Goal: Task Accomplishment & Management: Manage account settings

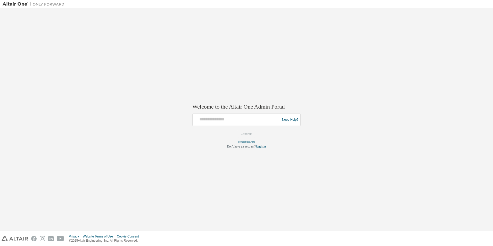
click at [224, 123] on div at bounding box center [237, 120] width 85 height 10
click at [205, 122] on div at bounding box center [237, 120] width 85 height 10
click at [200, 119] on input "text" at bounding box center [237, 118] width 85 height 7
drag, startPoint x: 222, startPoint y: 120, endPoint x: 169, endPoint y: 119, distance: 53.1
click at [170, 119] on div "**********" at bounding box center [246, 119] width 487 height 217
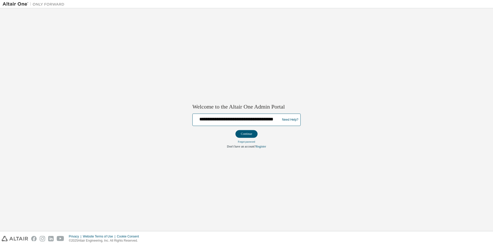
scroll to position [0, 16]
drag, startPoint x: 199, startPoint y: 118, endPoint x: 350, endPoint y: 119, distance: 151.0
click at [350, 119] on div "**********" at bounding box center [246, 119] width 487 height 217
type input "**********"
click at [249, 132] on button "Continue" at bounding box center [246, 134] width 22 height 8
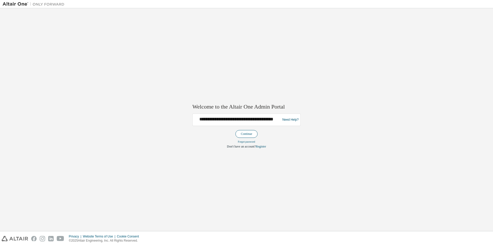
scroll to position [0, 0]
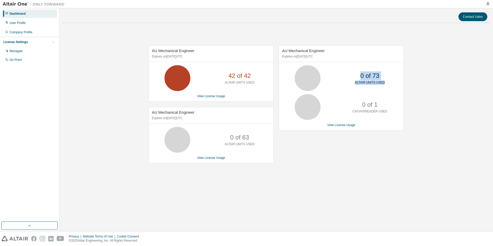
drag, startPoint x: 359, startPoint y: 76, endPoint x: 402, endPoint y: 86, distance: 44.6
click at [402, 86] on div "0 of 73 ALTAIR UNITS USED" at bounding box center [341, 78] width 124 height 26
click at [404, 118] on div "AU Mechanical Engineer Expires on [DATE] UTC 42 of 42 ALTAIR UNITS USED View Li…" at bounding box center [276, 107] width 428 height 160
click at [385, 88] on div "0 of 73 ALTAIR UNITS USED" at bounding box center [369, 78] width 41 height 26
click at [20, 51] on div "Managed" at bounding box center [16, 51] width 13 height 4
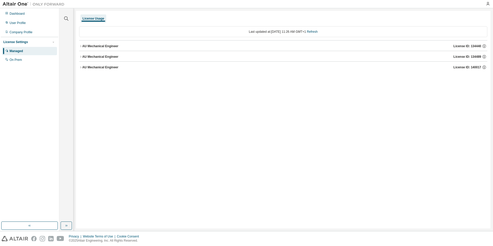
click at [80, 45] on icon "button" at bounding box center [80, 46] width 3 height 3
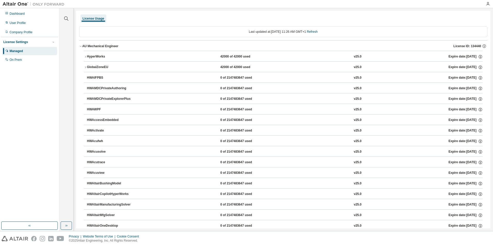
click at [81, 47] on icon "button" at bounding box center [81, 46] width 2 height 1
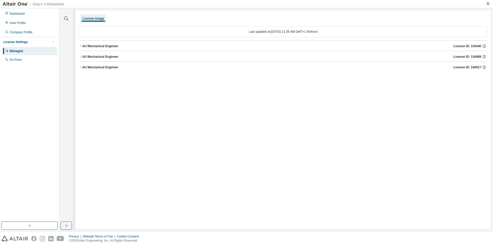
click at [80, 57] on icon "button" at bounding box center [80, 56] width 3 height 3
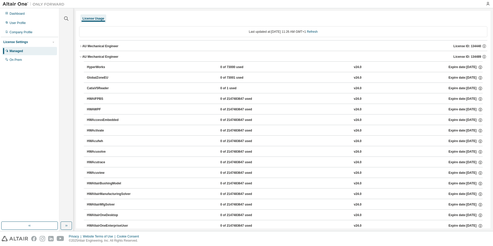
click at [81, 56] on icon "button" at bounding box center [80, 56] width 3 height 3
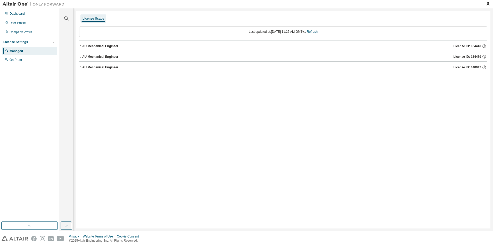
click at [81, 67] on icon "button" at bounding box center [80, 67] width 3 height 3
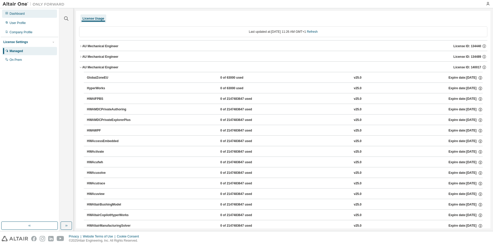
click at [20, 14] on div "Dashboard" at bounding box center [17, 14] width 15 height 4
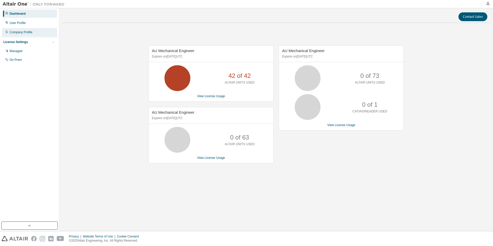
click at [23, 31] on div "Company Profile" at bounding box center [21, 32] width 23 height 4
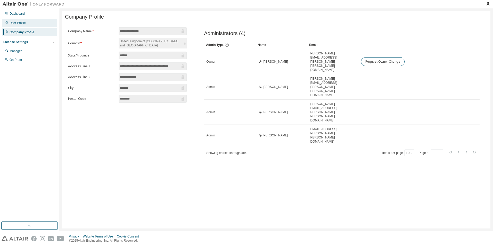
click at [18, 23] on div "User Profile" at bounding box center [18, 23] width 16 height 4
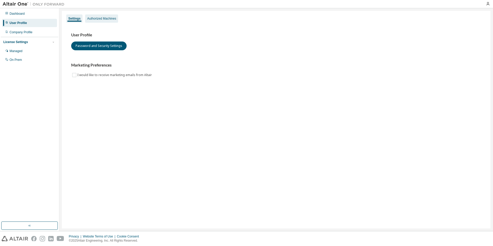
click at [106, 17] on div "Authorized Machines" at bounding box center [101, 18] width 29 height 4
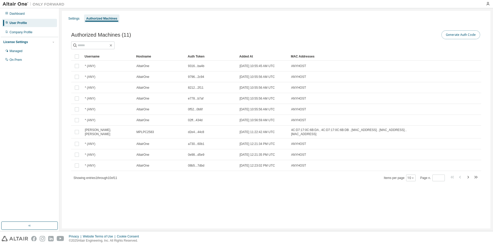
click at [459, 35] on button "Generate Auth Code" at bounding box center [460, 34] width 39 height 9
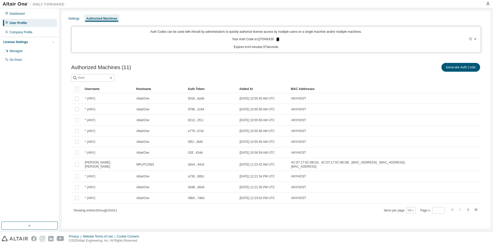
click at [277, 39] on icon at bounding box center [277, 40] width 3 height 4
drag, startPoint x: 296, startPoint y: 68, endPoint x: 268, endPoint y: 65, distance: 27.7
click at [296, 68] on div "Generate Auth Code" at bounding box center [378, 67] width 205 height 11
click at [75, 19] on div "Settings" at bounding box center [73, 18] width 11 height 4
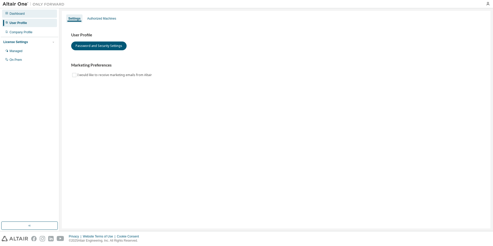
click at [17, 15] on div "Dashboard" at bounding box center [17, 14] width 15 height 4
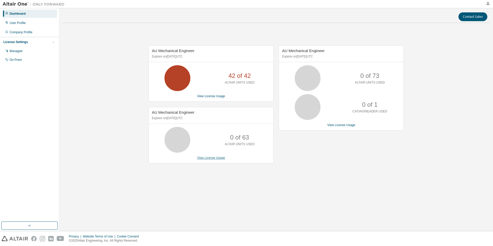
click at [214, 157] on link "View License Usage" at bounding box center [211, 158] width 28 height 4
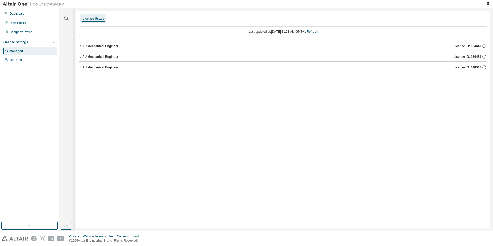
click at [81, 49] on button "AU Mechanical Engineer License ID: 134440" at bounding box center [283, 45] width 408 height 11
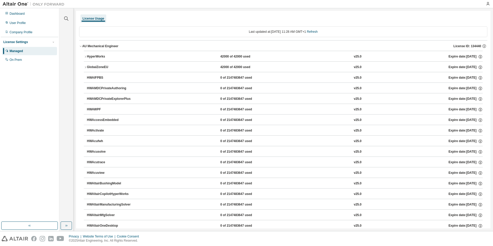
click at [81, 49] on button "AU Mechanical Engineer License ID: 134440" at bounding box center [283, 45] width 408 height 11
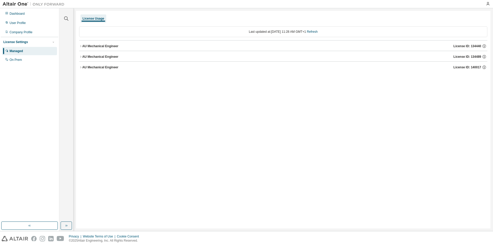
click at [81, 49] on button "AU Mechanical Engineer License ID: 134440" at bounding box center [283, 45] width 408 height 11
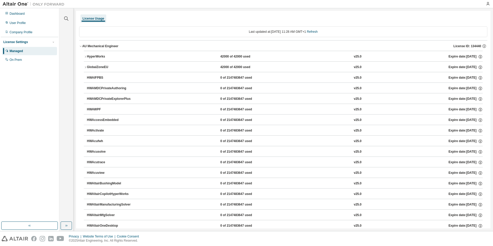
click at [81, 48] on button "AU Mechanical Engineer License ID: 134440" at bounding box center [283, 45] width 408 height 11
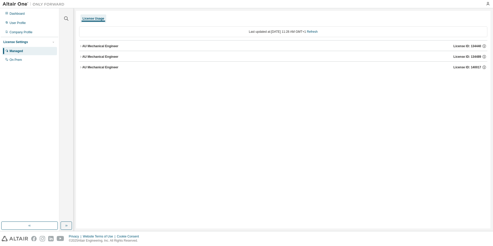
click at [81, 57] on icon "button" at bounding box center [80, 57] width 1 height 2
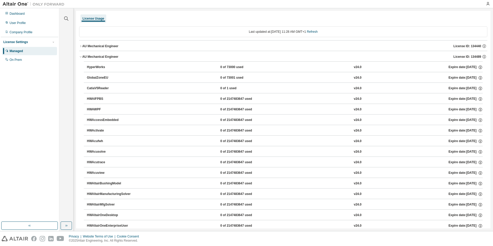
click at [81, 57] on icon "button" at bounding box center [81, 56] width 2 height 1
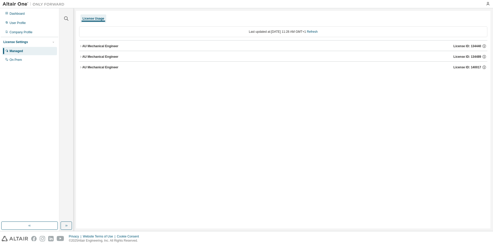
click at [81, 67] on icon "button" at bounding box center [80, 67] width 3 height 3
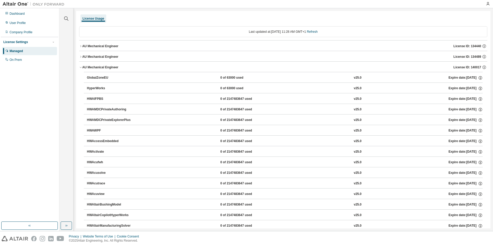
click at [81, 67] on icon "button" at bounding box center [80, 67] width 3 height 3
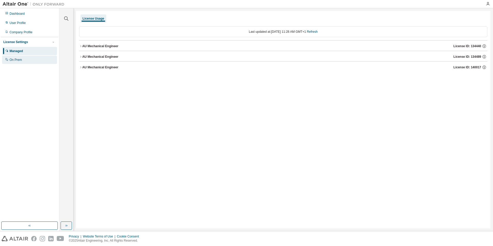
click at [17, 59] on div "On Prem" at bounding box center [16, 60] width 12 height 4
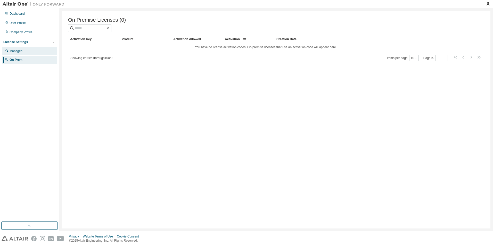
click at [16, 50] on div "Managed" at bounding box center [16, 51] width 13 height 4
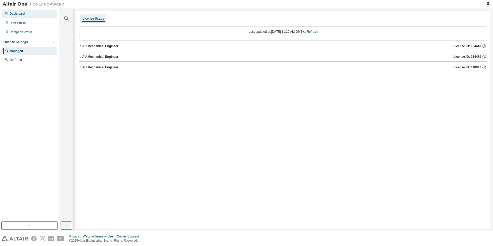
click at [17, 13] on div "Dashboard" at bounding box center [17, 14] width 15 height 4
